Goal: Information Seeking & Learning: Learn about a topic

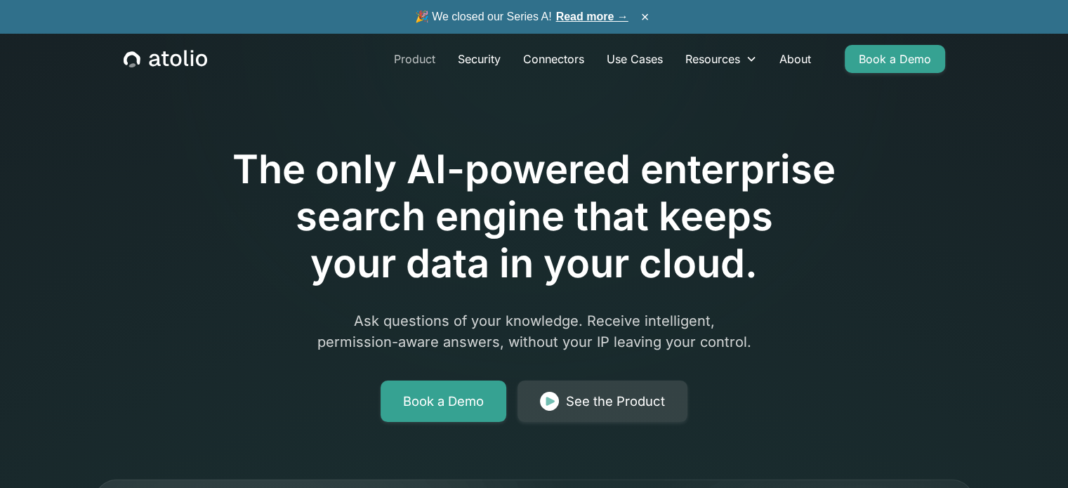
click at [404, 53] on link "Product" at bounding box center [415, 59] width 64 height 28
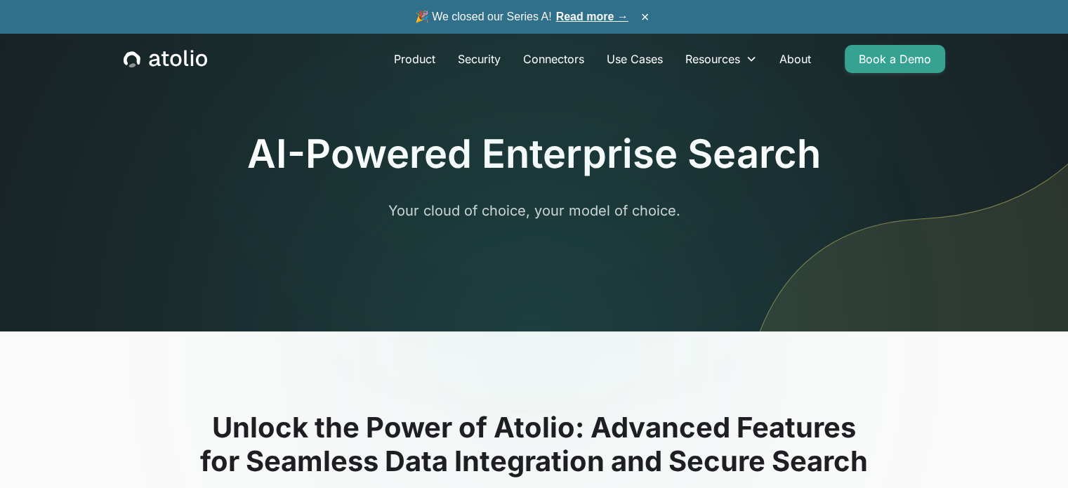
click at [189, 60] on icon "home" at bounding box center [166, 59] width 84 height 18
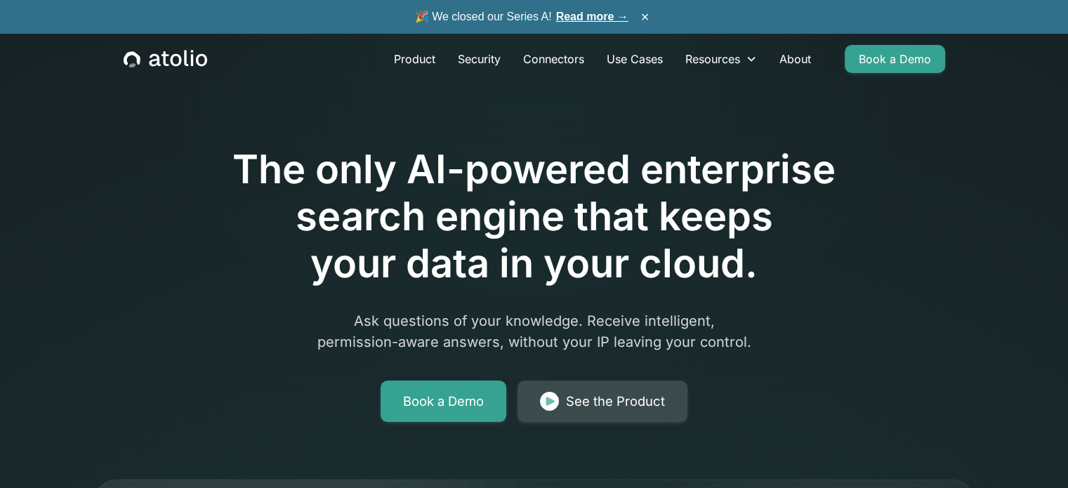
click at [589, 404] on div "See the Product" at bounding box center [615, 402] width 99 height 20
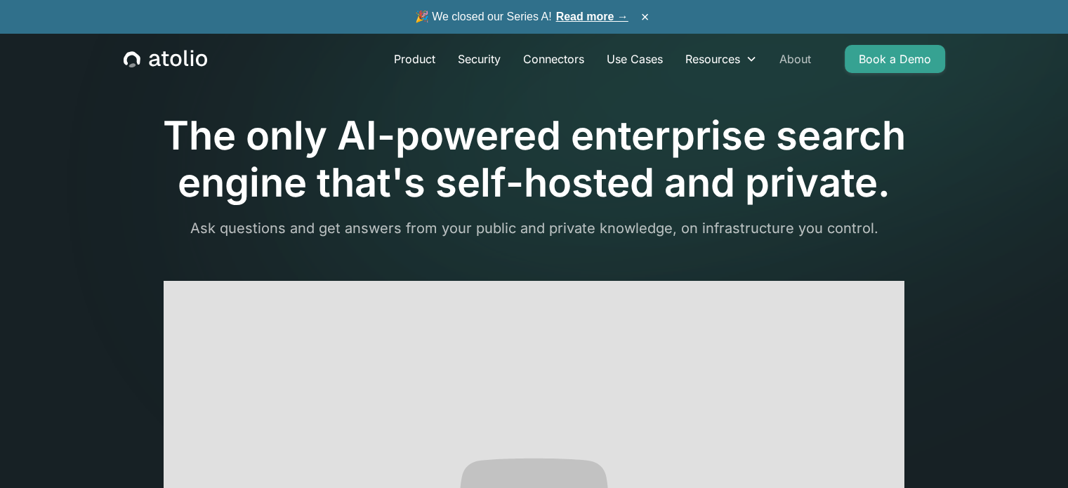
click at [794, 55] on link "About" at bounding box center [795, 59] width 54 height 28
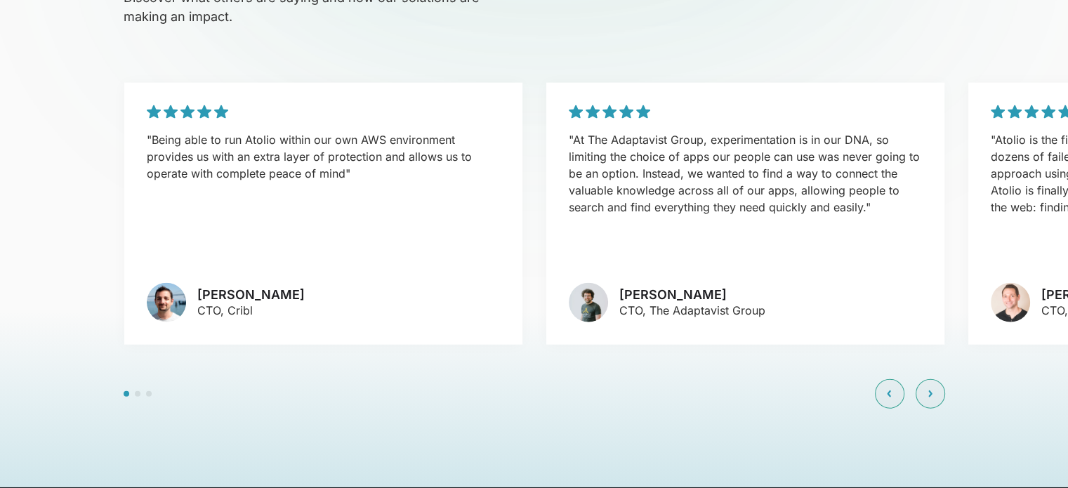
scroll to position [3181, 0]
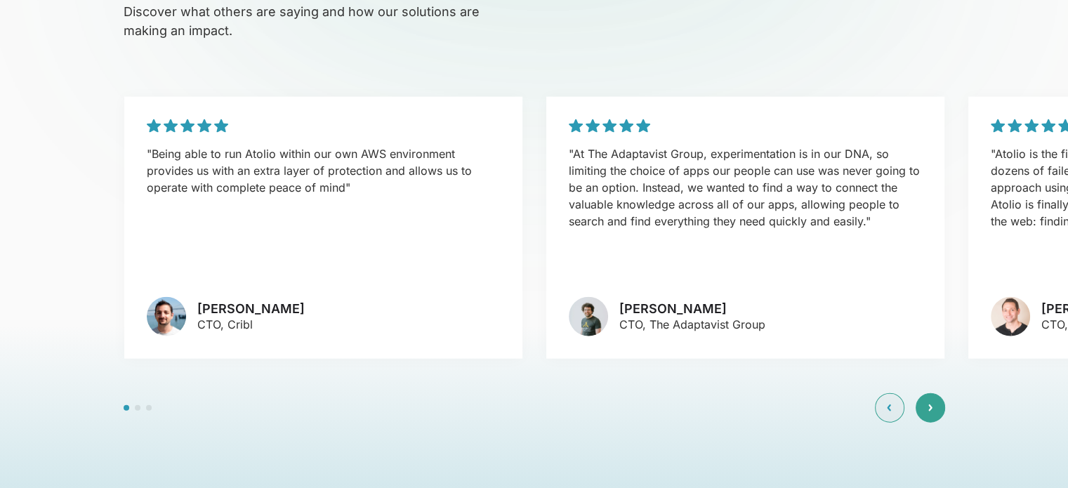
click at [935, 393] on div at bounding box center [930, 407] width 29 height 29
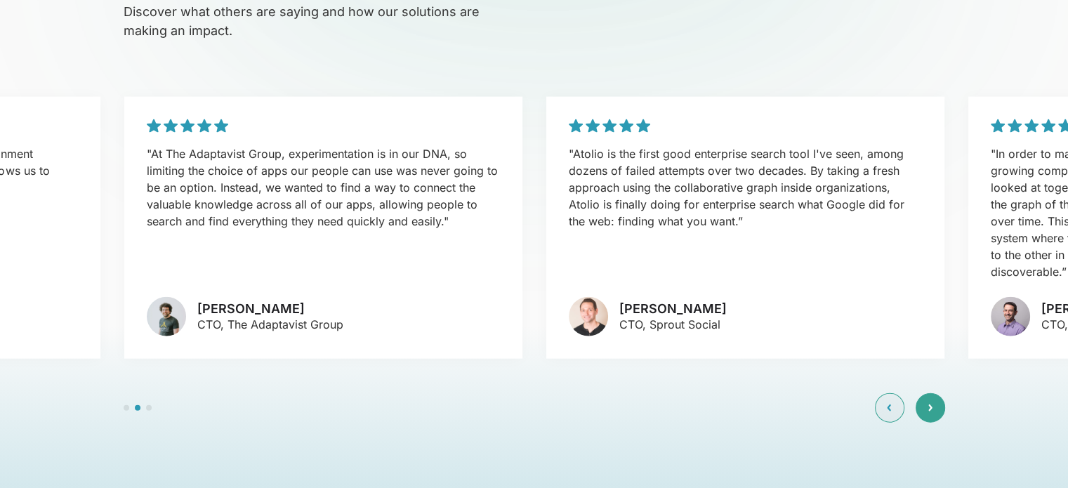
click at [935, 393] on div at bounding box center [930, 407] width 29 height 29
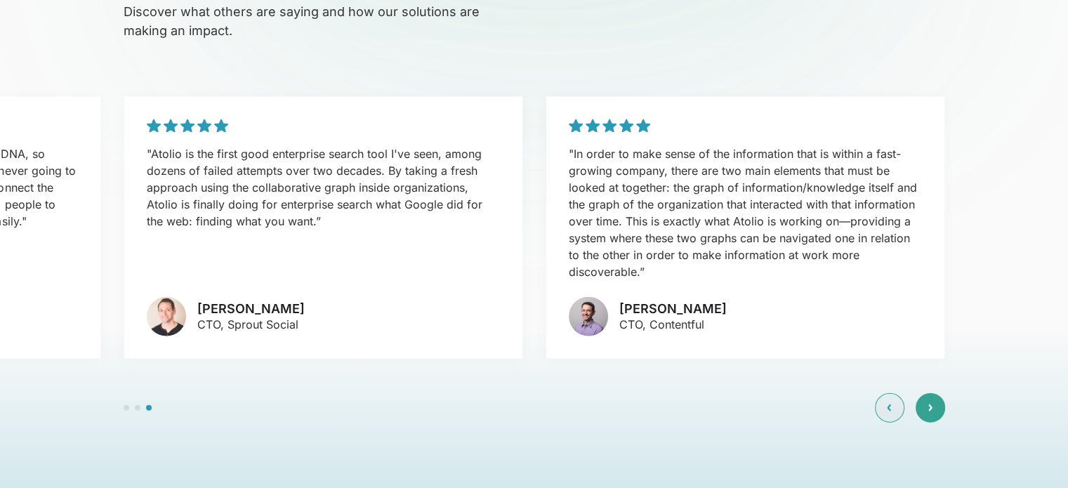
click at [936, 393] on div at bounding box center [930, 407] width 29 height 29
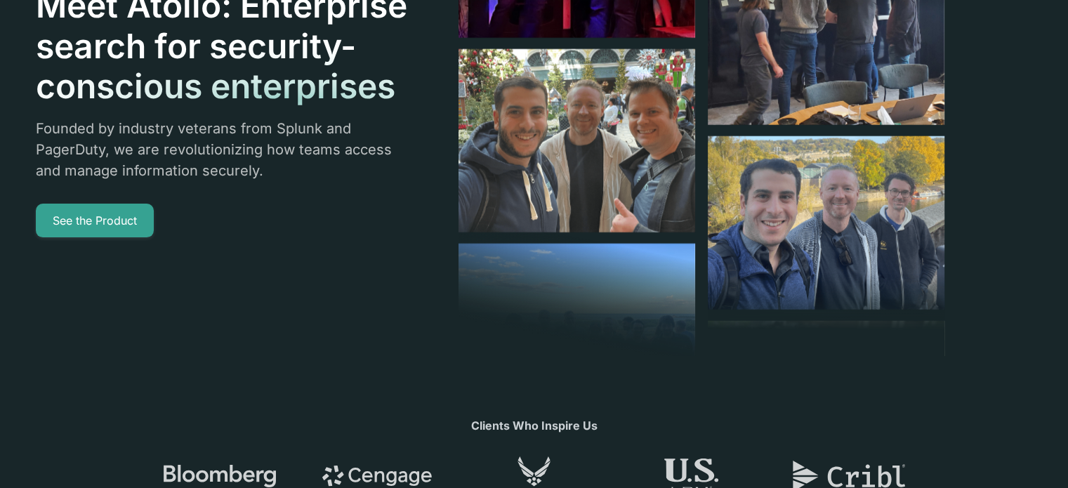
scroll to position [0, 0]
